Goal: Find specific fact: Find specific fact

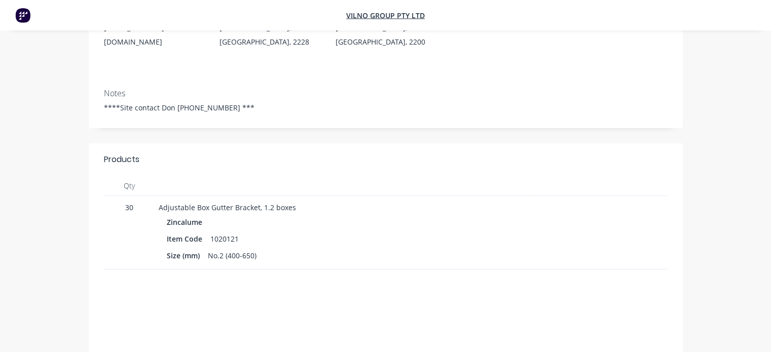
scroll to position [152, 0]
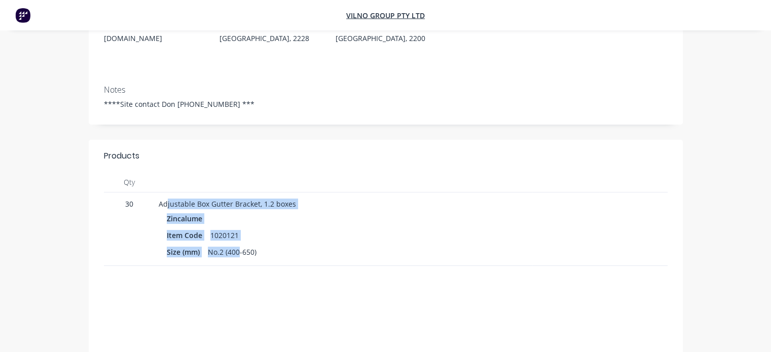
drag, startPoint x: 168, startPoint y: 208, endPoint x: 237, endPoint y: 249, distance: 80.7
click at [237, 249] on div "Adjustable Box Gutter Bracket, 1.2 boxes Zincalume Item Code 1020121 Size (mm) …" at bounding box center [344, 229] width 378 height 73
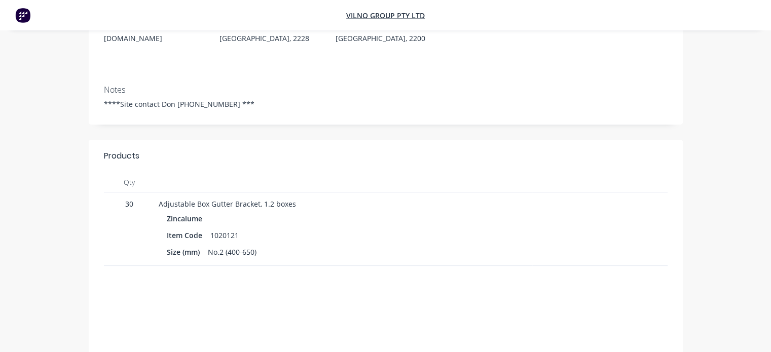
click at [304, 244] on div "Zincalume Item Code 1020121 Size (mm) No.2 (400-650)" at bounding box center [343, 235] width 369 height 48
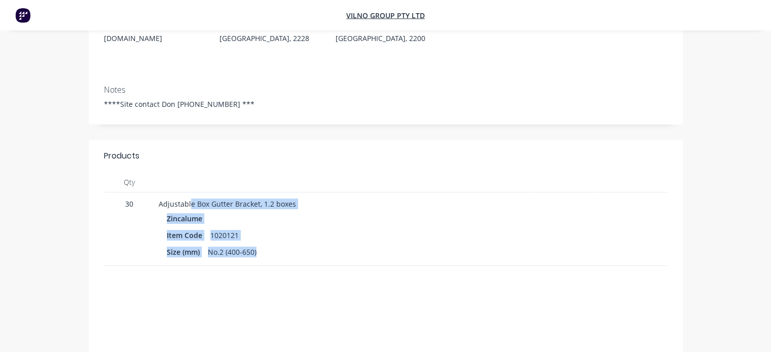
drag, startPoint x: 232, startPoint y: 241, endPoint x: 189, endPoint y: 203, distance: 57.5
click at [189, 203] on div "Adjustable Box Gutter Bracket, 1.2 boxes Zincalume Item Code 1020121 Size (mm) …" at bounding box center [344, 229] width 378 height 73
click at [364, 241] on div "Item Code 1020121" at bounding box center [343, 235] width 353 height 15
drag, startPoint x: 246, startPoint y: 256, endPoint x: 189, endPoint y: 226, distance: 64.8
click at [184, 223] on div "Zincalume Item Code 1020121 Size (mm) No.2 (400-650)" at bounding box center [343, 235] width 369 height 48
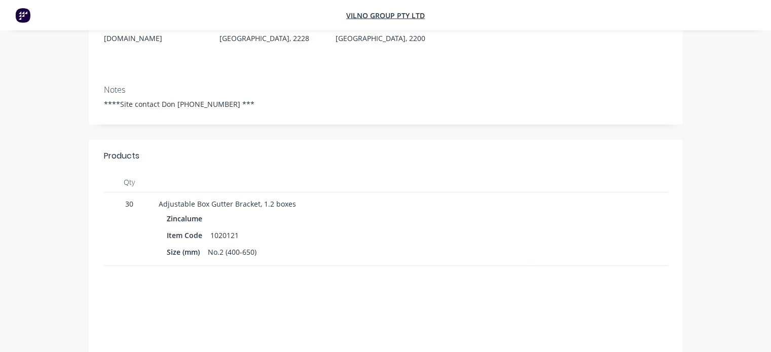
click at [304, 256] on div "Size (mm) No.2 (400-650)" at bounding box center [343, 252] width 353 height 15
click at [256, 242] on div "Item Code 1020121" at bounding box center [343, 235] width 353 height 15
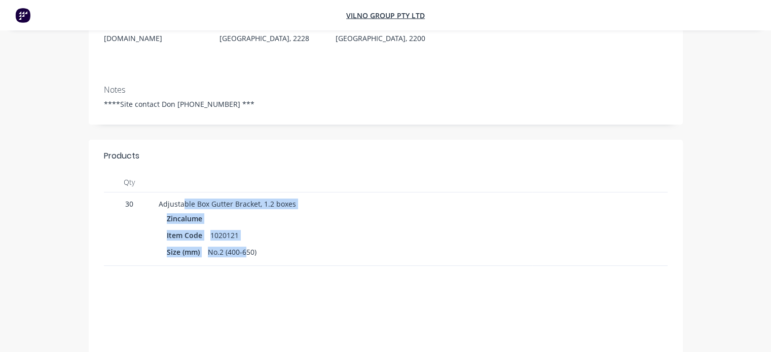
drag, startPoint x: 247, startPoint y: 251, endPoint x: 182, endPoint y: 206, distance: 79.1
click at [182, 206] on div "Adjustable Box Gutter Bracket, 1.2 boxes Zincalume Item Code 1020121 Size (mm) …" at bounding box center [344, 229] width 378 height 73
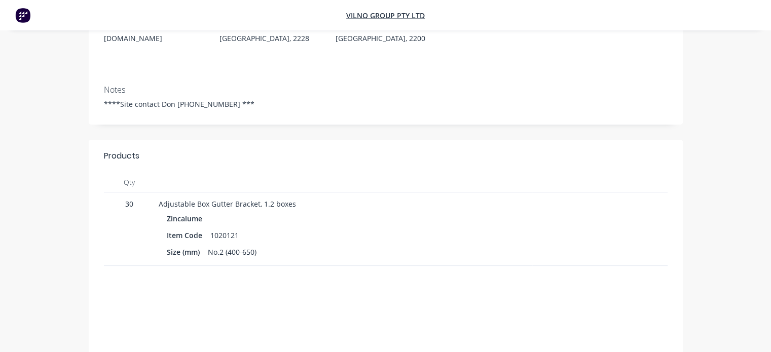
click at [300, 245] on div "Size (mm) No.2 (400-650)" at bounding box center [343, 252] width 353 height 15
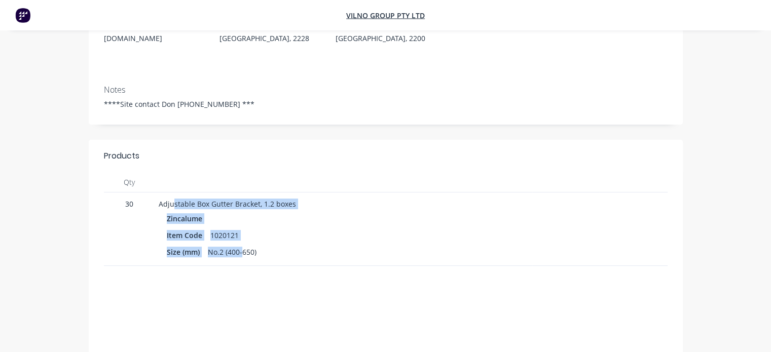
drag, startPoint x: 235, startPoint y: 250, endPoint x: 173, endPoint y: 205, distance: 76.7
click at [173, 205] on div "Adjustable Box Gutter Bracket, 1.2 boxes Zincalume Item Code 1020121 Size (mm) …" at bounding box center [344, 229] width 378 height 73
click at [282, 228] on div "Item Code 1020121" at bounding box center [343, 235] width 353 height 15
drag, startPoint x: 248, startPoint y: 256, endPoint x: 159, endPoint y: 194, distance: 108.8
click at [159, 194] on div "Adjustable Box Gutter Bracket, 1.2 boxes Zincalume Item Code 1020121 Size (mm) …" at bounding box center [344, 229] width 378 height 73
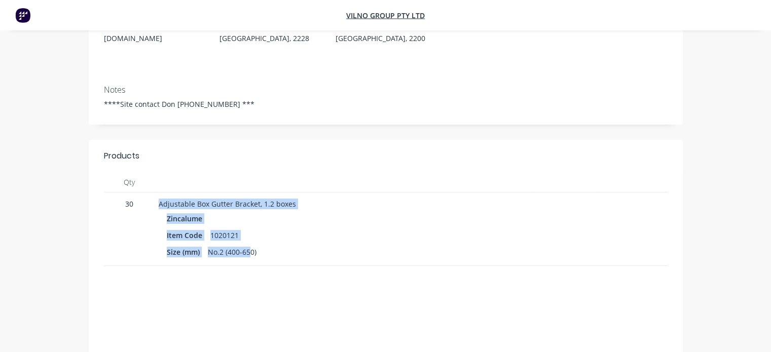
click at [353, 238] on div "Item Code 1020121" at bounding box center [343, 235] width 353 height 15
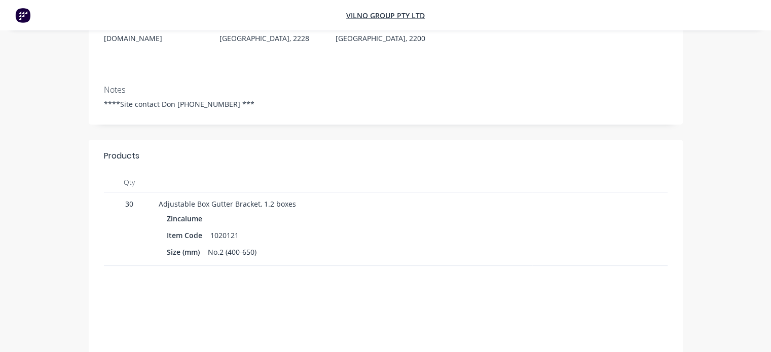
click at [251, 237] on div "Item Code 1020121" at bounding box center [343, 235] width 353 height 15
